Goal: Find specific page/section: Find specific page/section

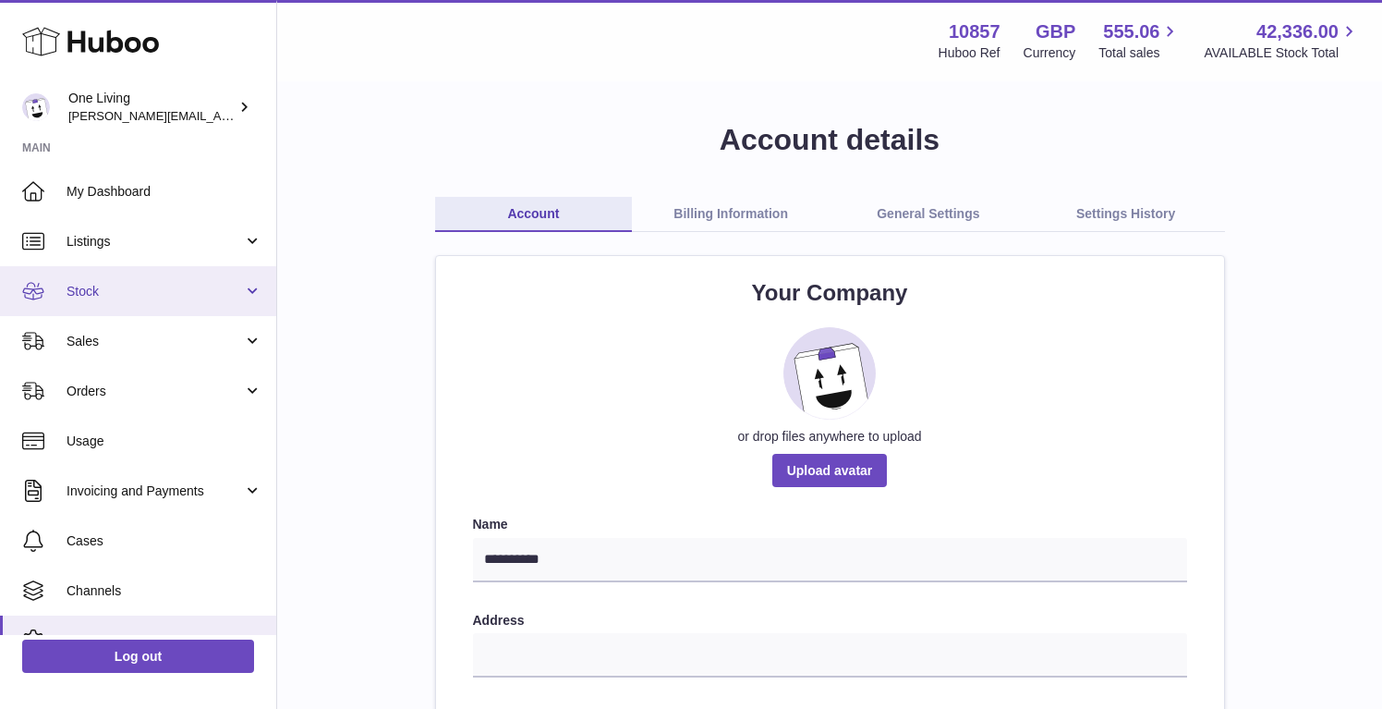
click at [207, 298] on span "Stock" at bounding box center [155, 292] width 176 height 18
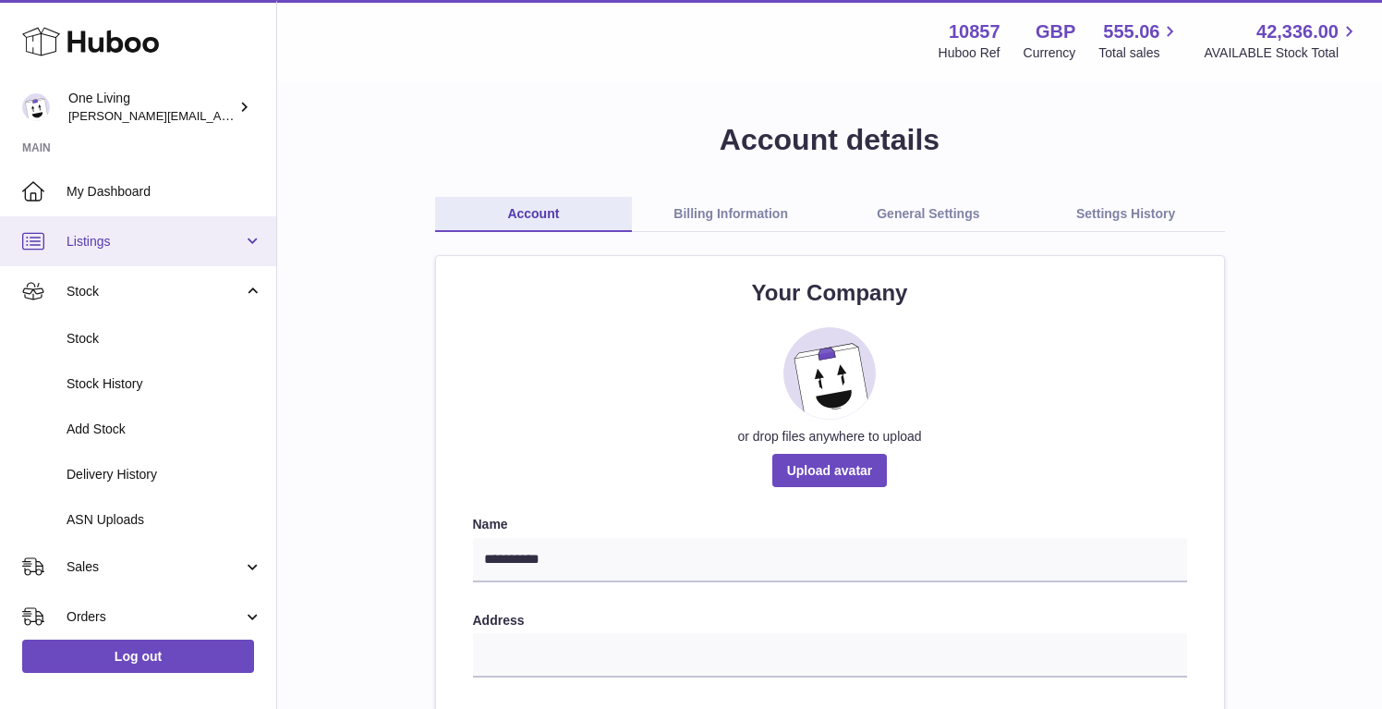
click at [220, 257] on link "Listings" at bounding box center [138, 241] width 276 height 50
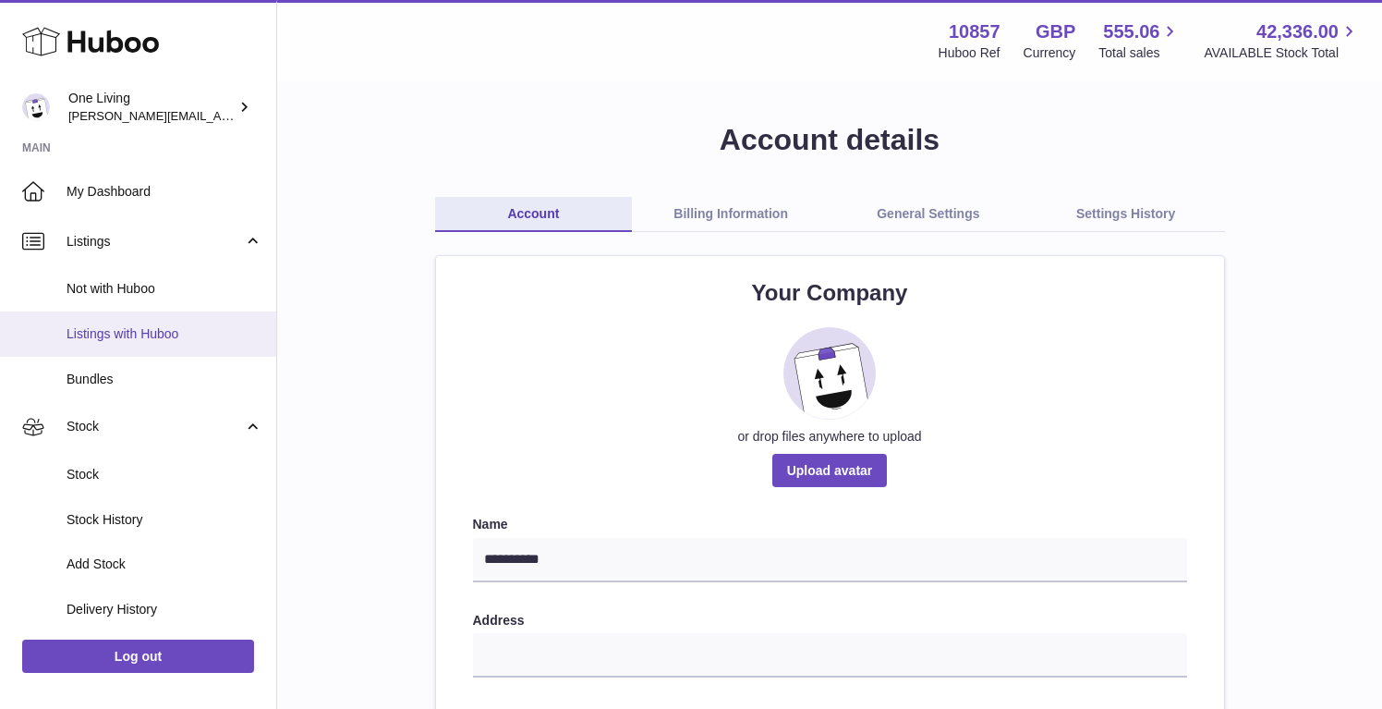
click at [219, 343] on link "Listings with Huboo" at bounding box center [138, 333] width 276 height 45
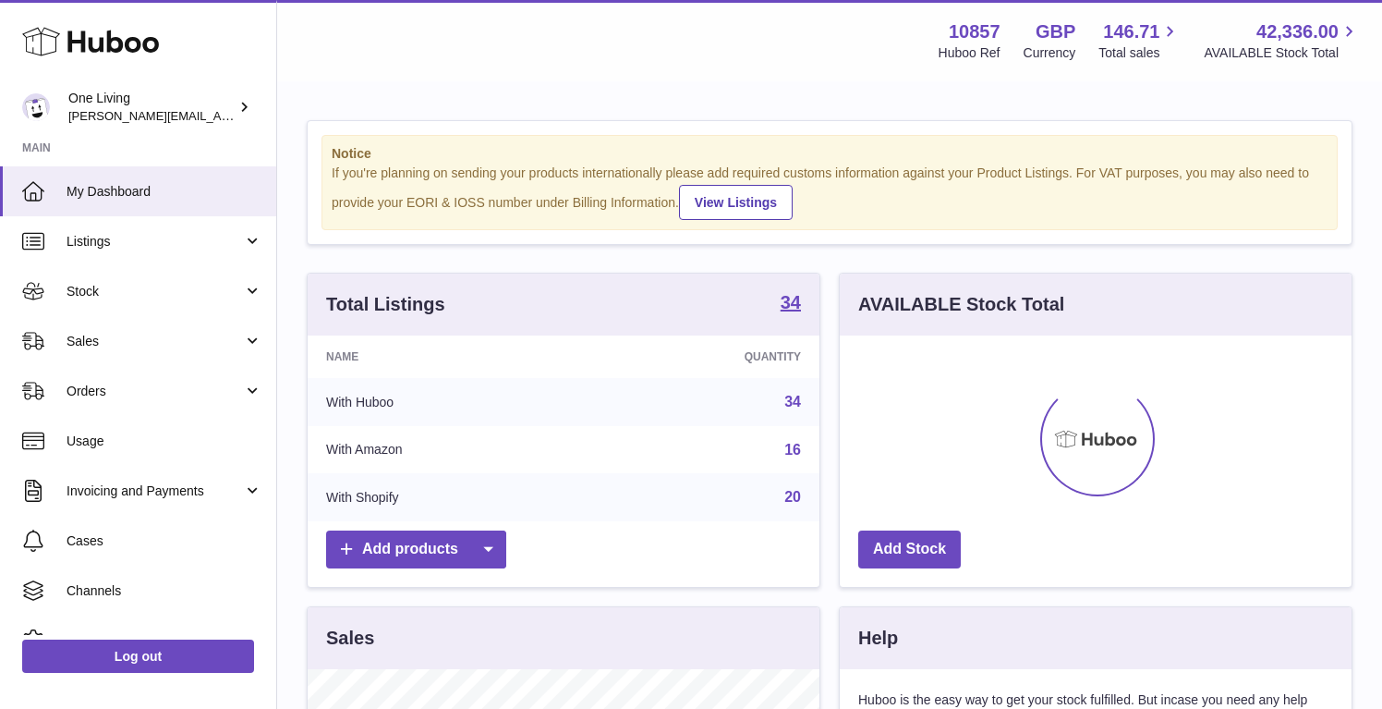
scroll to position [288, 512]
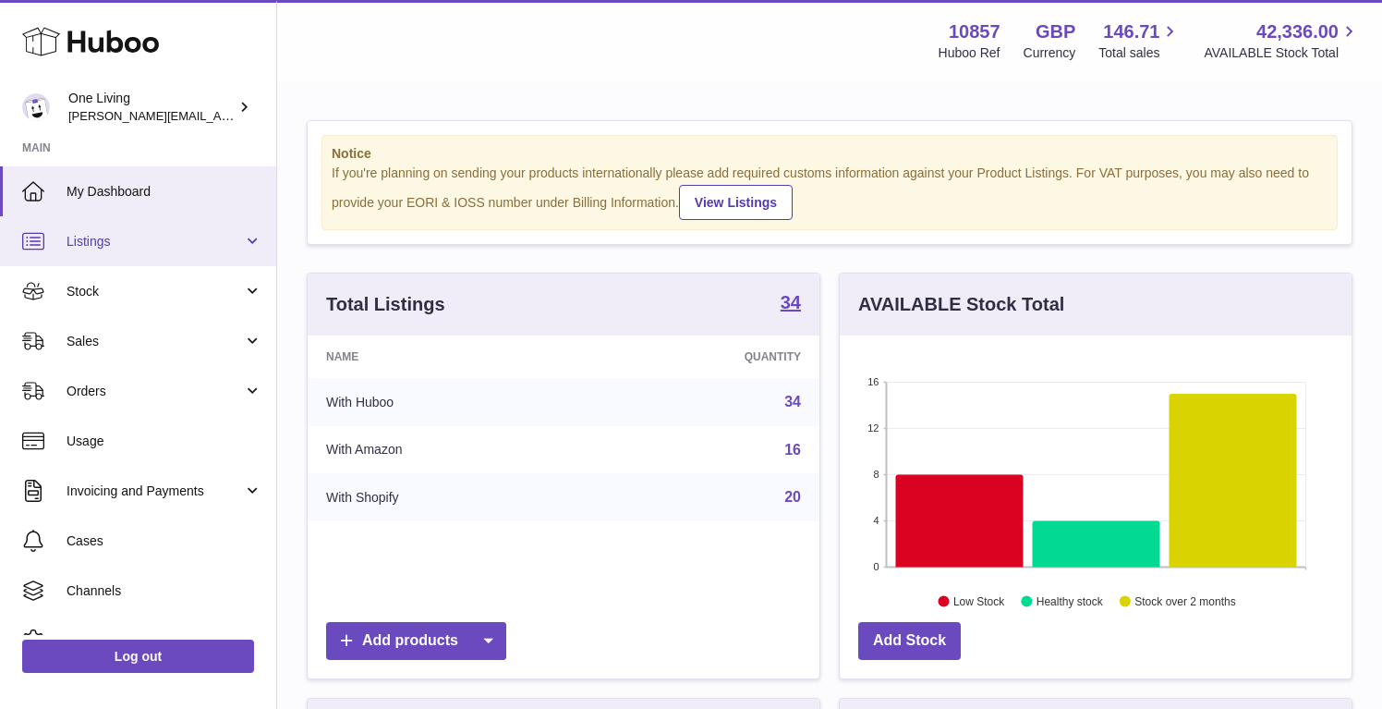
click at [210, 245] on span "Listings" at bounding box center [155, 242] width 176 height 18
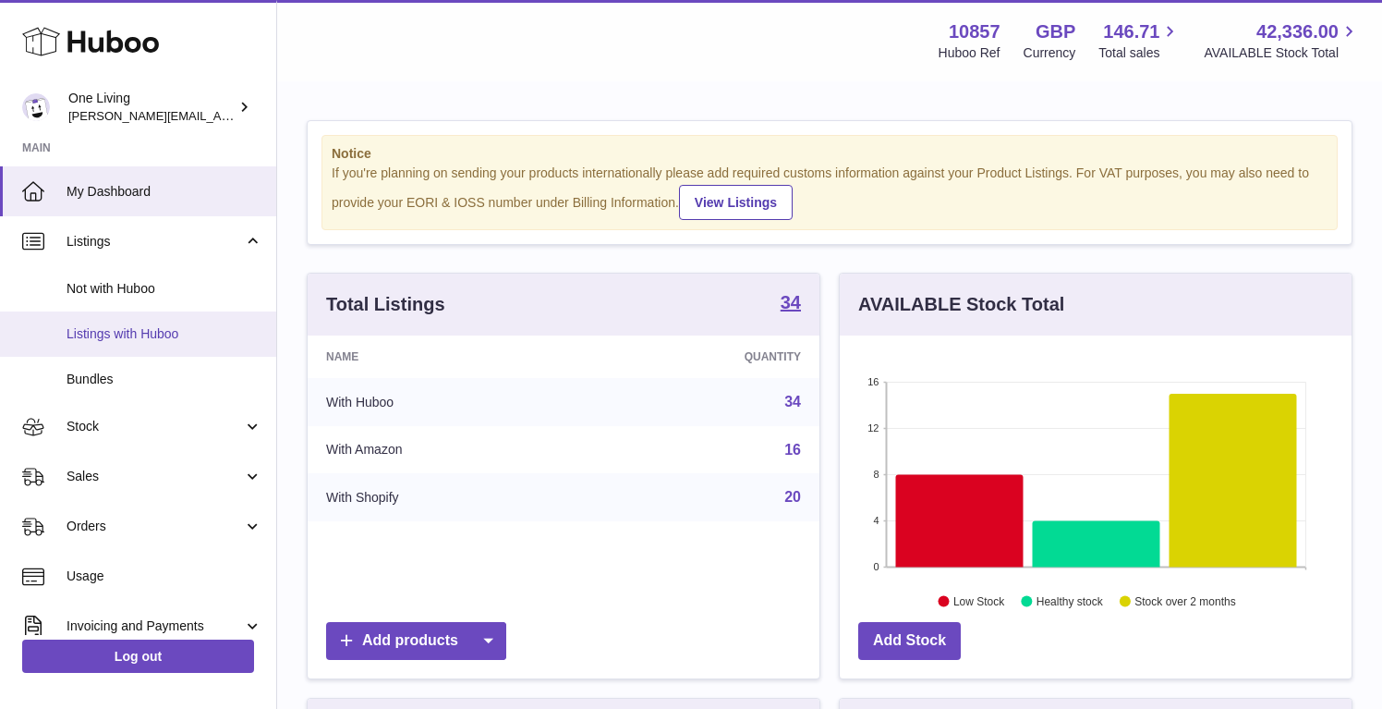
click at [201, 338] on span "Listings with Huboo" at bounding box center [165, 334] width 196 height 18
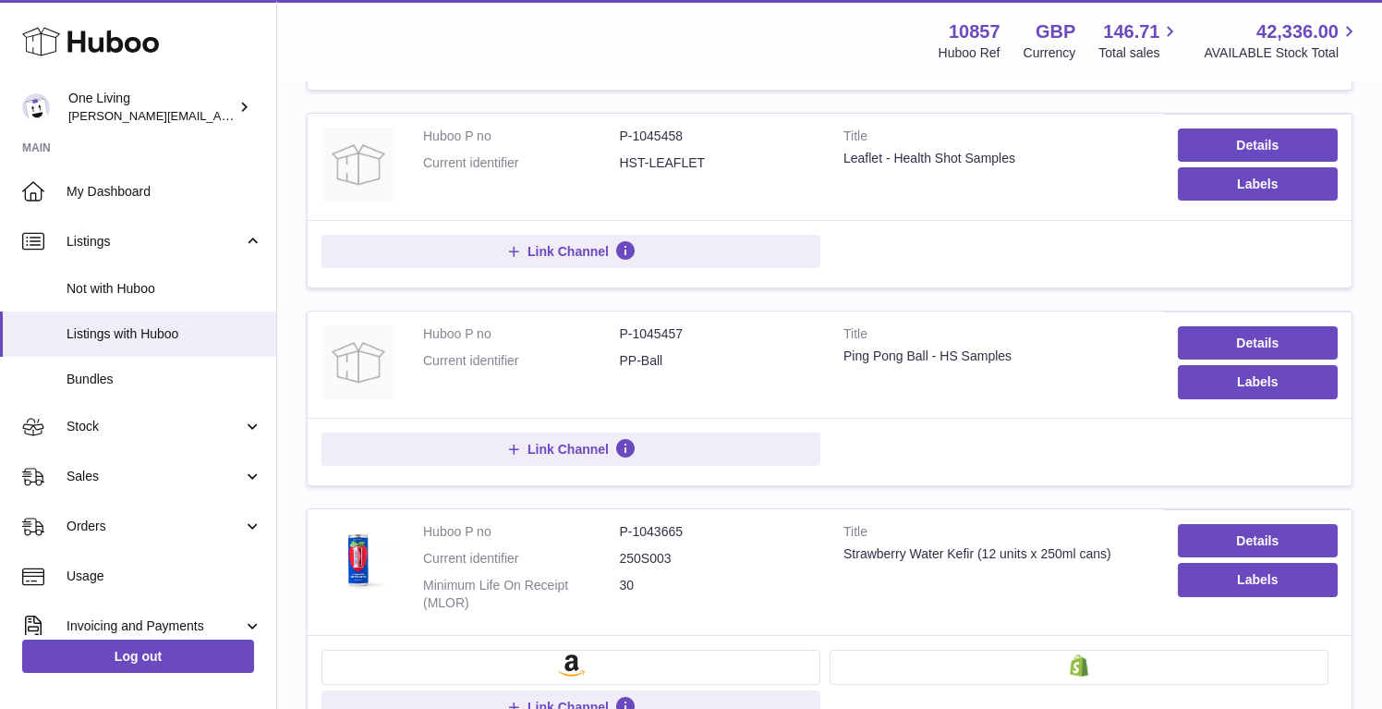
scroll to position [673, 0]
